Goal: Task Accomplishment & Management: Manage account settings

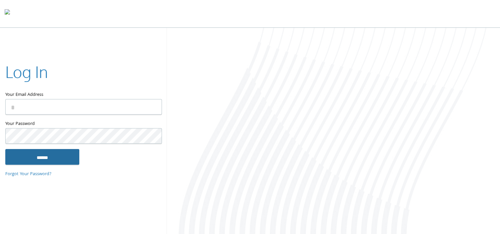
type input "**********"
click at [56, 160] on input "******" at bounding box center [42, 157] width 74 height 16
click at [63, 153] on input "******" at bounding box center [42, 157] width 74 height 16
click at [65, 158] on input "******" at bounding box center [42, 157] width 74 height 16
